Goal: Task Accomplishment & Management: Complete application form

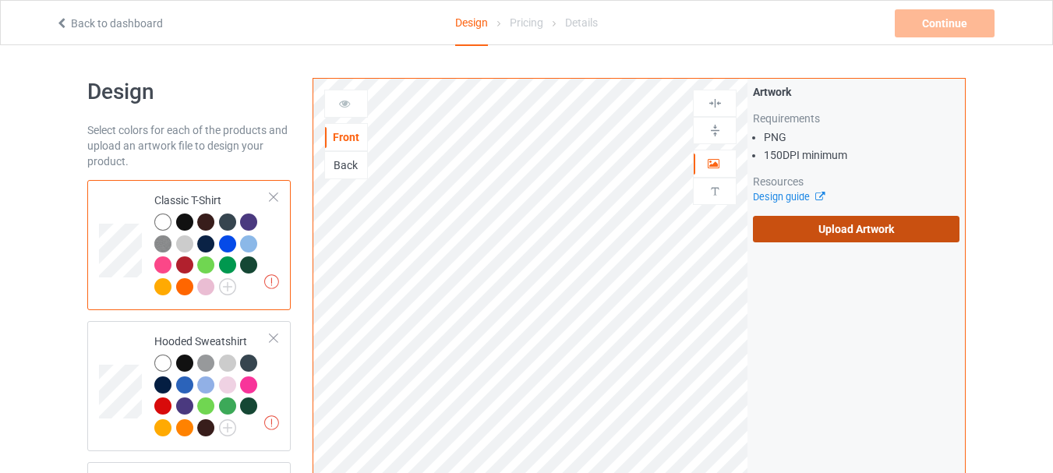
click at [787, 234] on label "Upload Artwork" at bounding box center [856, 229] width 207 height 27
click at [0, 0] on input "Upload Artwork" at bounding box center [0, 0] width 0 height 0
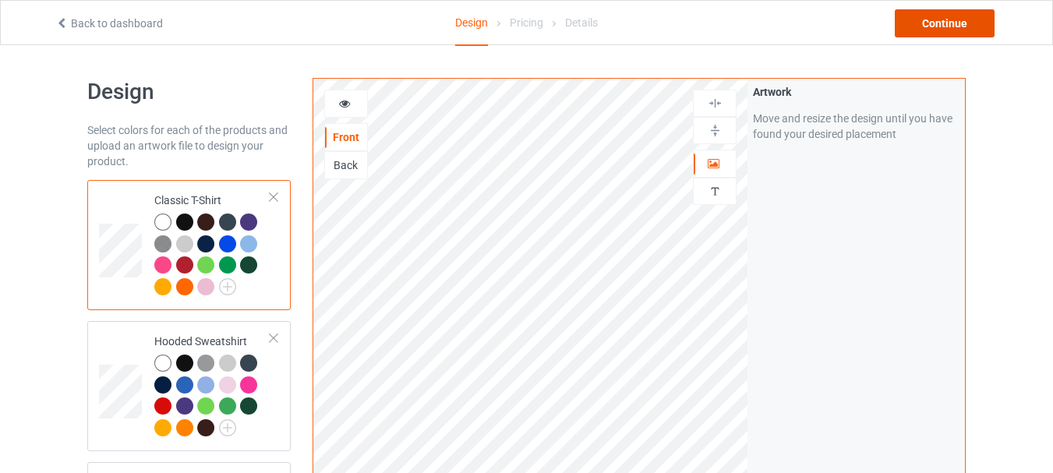
click at [953, 25] on div "Continue" at bounding box center [945, 23] width 100 height 28
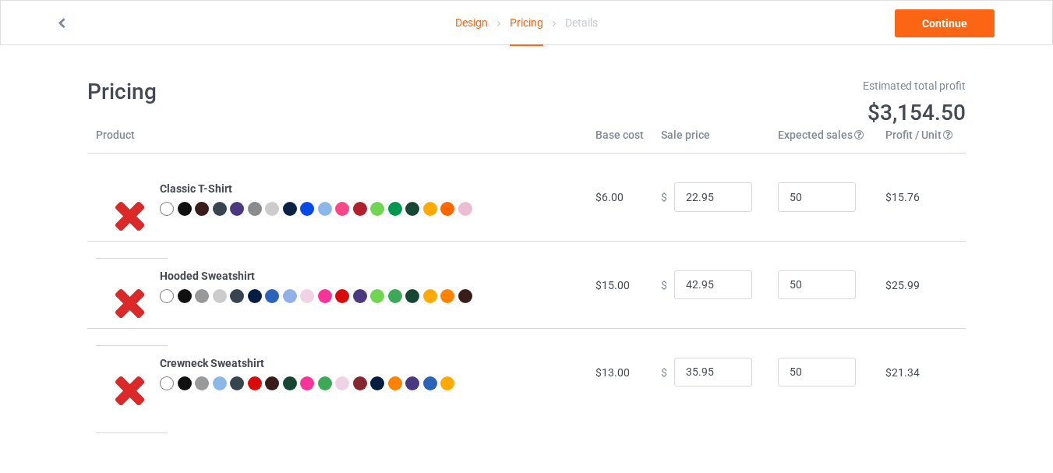
click at [472, 29] on link "Design" at bounding box center [471, 23] width 33 height 44
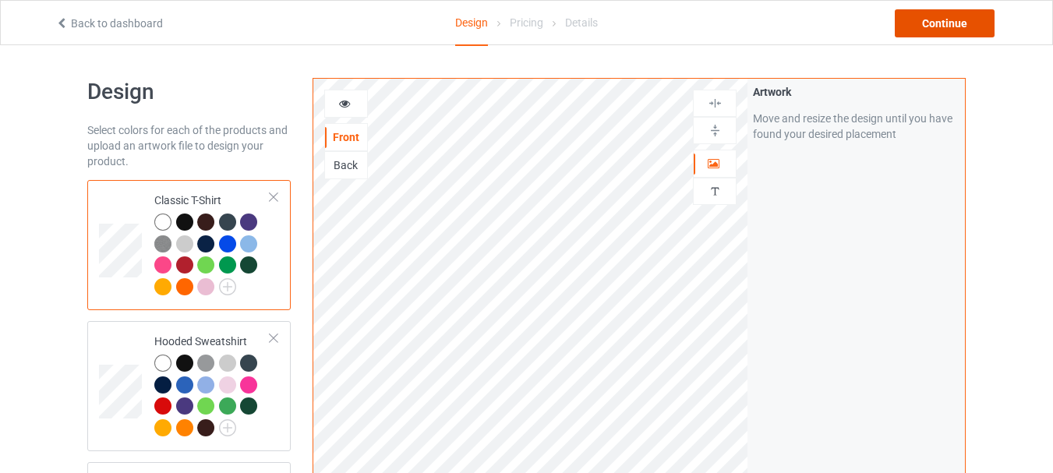
click at [925, 30] on div "Continue" at bounding box center [945, 23] width 100 height 28
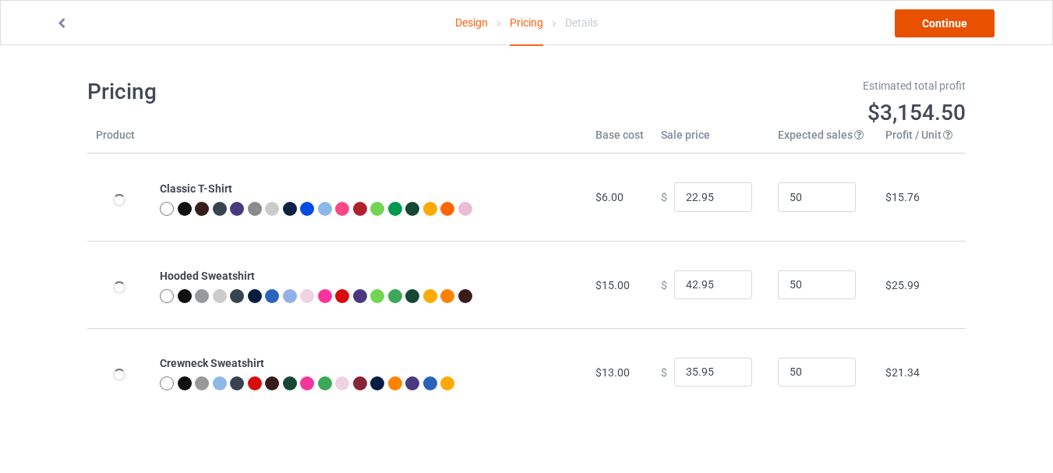
click at [932, 28] on link "Continue" at bounding box center [945, 23] width 100 height 28
